Goal: Navigation & Orientation: Find specific page/section

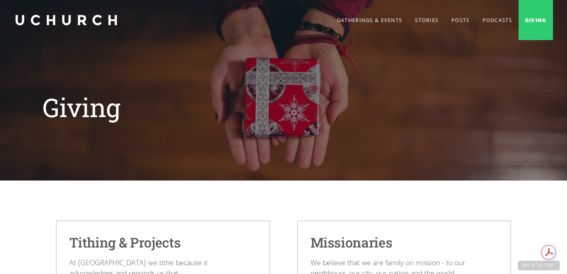
click at [87, 22] on link "home" at bounding box center [66, 20] width 104 height 40
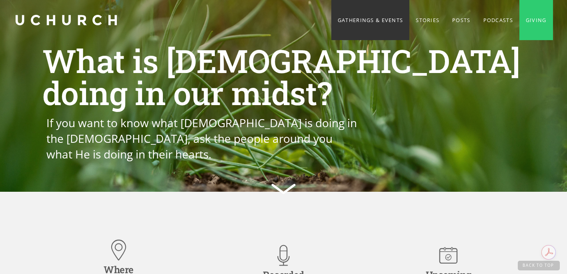
click at [376, 20] on link "Gatherings & Events" at bounding box center [371, 20] width 78 height 40
